Goal: Find specific page/section: Find specific page/section

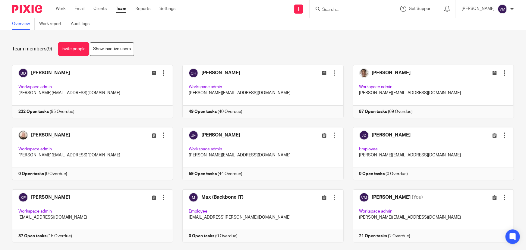
click at [341, 6] on form at bounding box center [354, 9] width 64 height 8
click at [340, 8] on input "Search" at bounding box center [349, 9] width 54 height 5
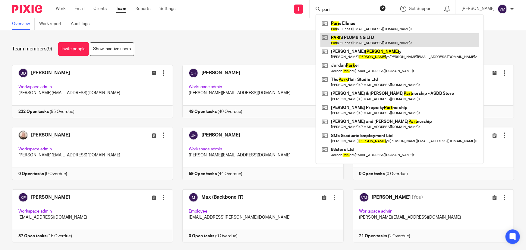
type input "pari"
click at [378, 38] on link at bounding box center [399, 40] width 159 height 14
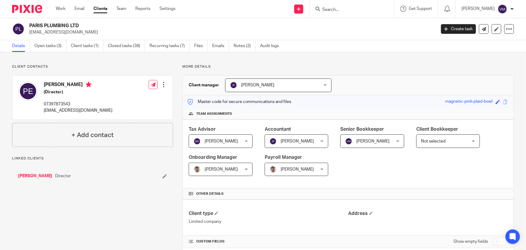
click at [222, 47] on link "Emails" at bounding box center [220, 46] width 17 height 12
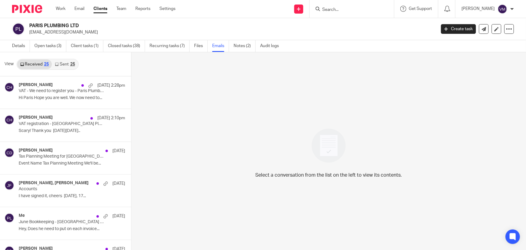
click at [61, 62] on link "Sent 25" at bounding box center [65, 64] width 26 height 10
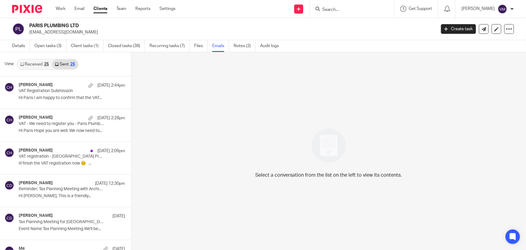
scroll to position [1, 0]
click at [124, 7] on link "Team" at bounding box center [121, 9] width 10 height 6
